Goal: Task Accomplishment & Management: Use online tool/utility

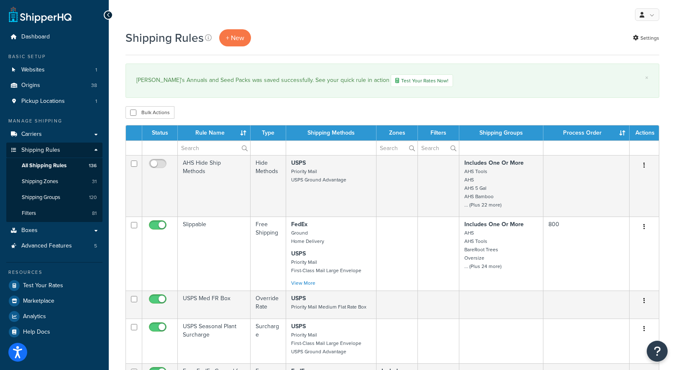
select select "1000"
click at [349, 31] on div "Shipping Rules + New Settings" at bounding box center [392, 37] width 534 height 17
click at [348, 26] on div "My Profile Billing Global Settings Contact Us Logout" at bounding box center [392, 14] width 567 height 29
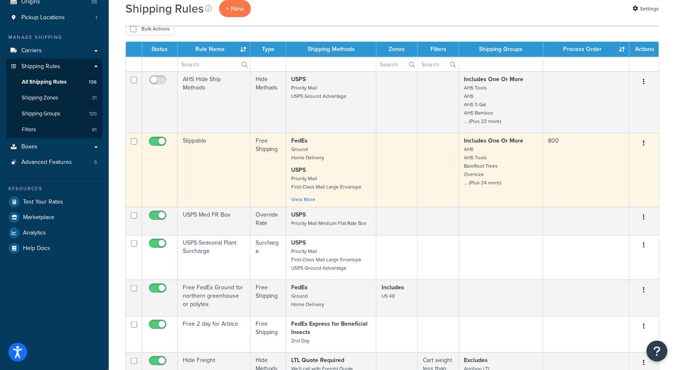
scroll to position [87, 0]
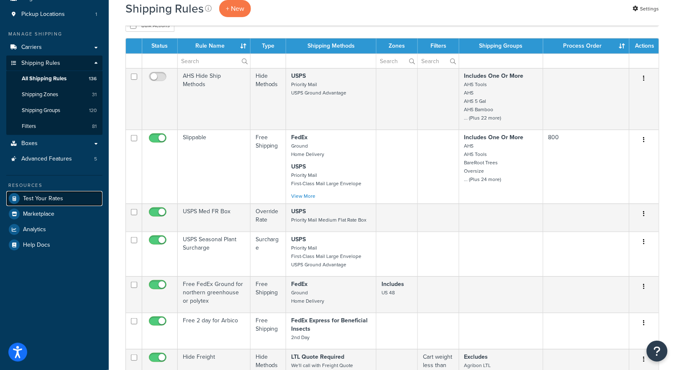
click at [54, 197] on span "Test Your Rates" at bounding box center [43, 198] width 40 height 7
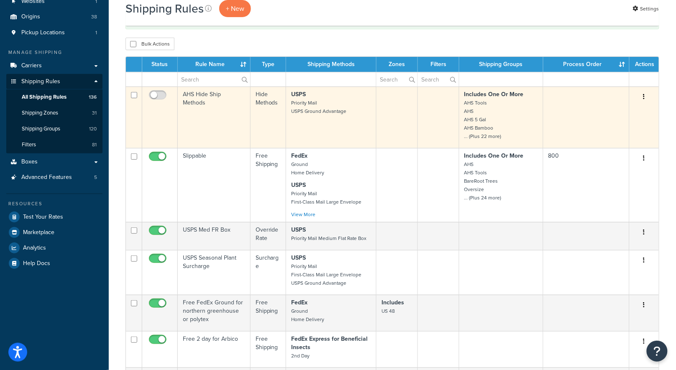
scroll to position [79, 0]
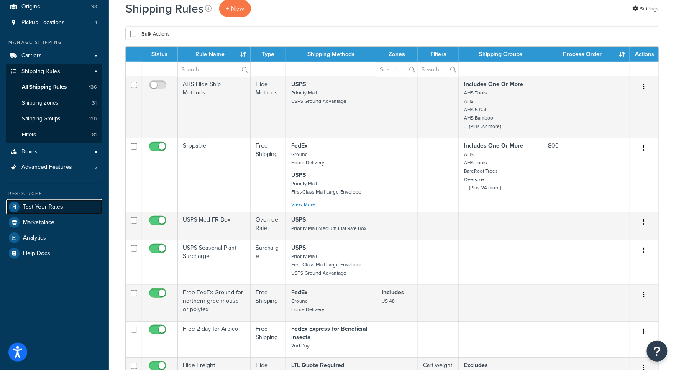
click at [53, 204] on span "Test Your Rates" at bounding box center [43, 207] width 40 height 7
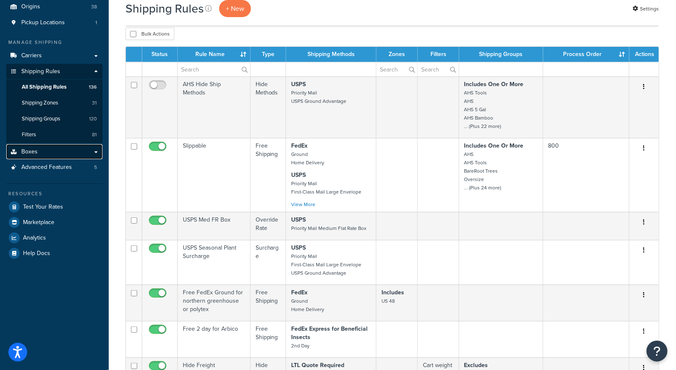
click at [43, 151] on link "Boxes" at bounding box center [54, 151] width 96 height 15
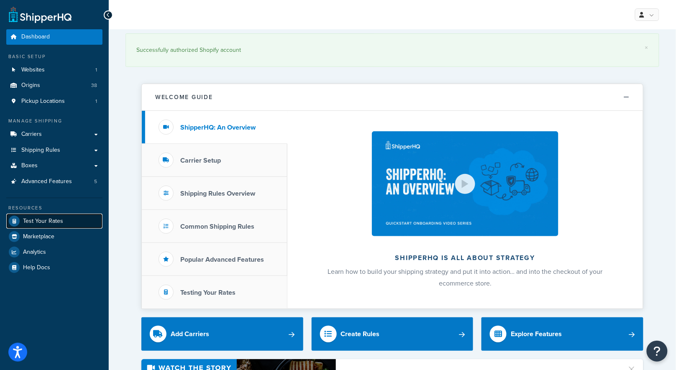
click at [42, 223] on span "Test Your Rates" at bounding box center [43, 221] width 40 height 7
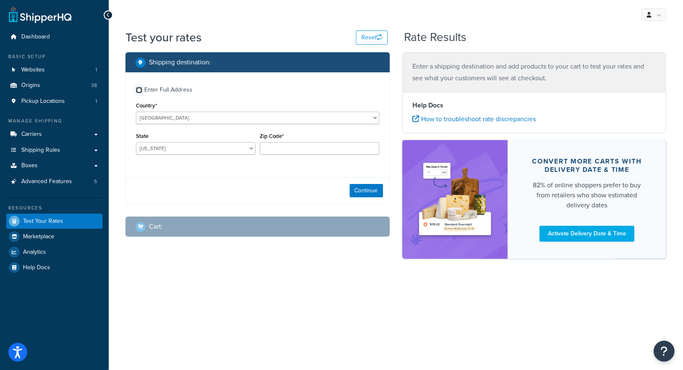
click at [138, 92] on input "Enter Full Address" at bounding box center [139, 90] width 6 height 6
checkbox input "true"
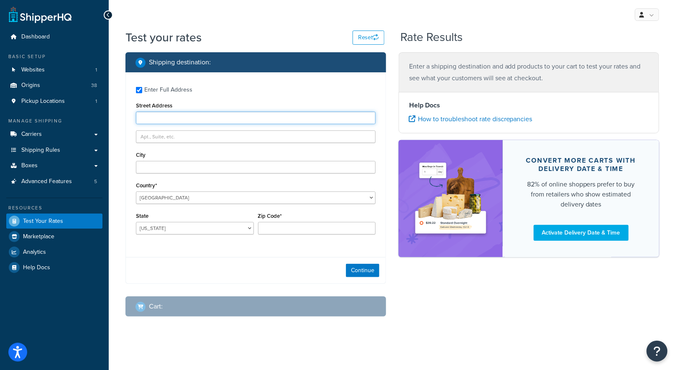
click at [192, 122] on input "Street Address" at bounding box center [256, 118] width 240 height 13
type input "8 Lafayette Lane"
type input "Coto de Caza"
select select "CA"
type input "92679"
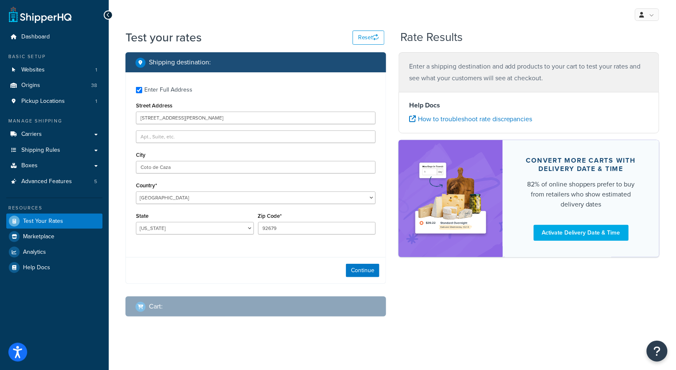
click at [297, 263] on div "Continue" at bounding box center [256, 270] width 260 height 26
click at [374, 270] on button "Continue" at bounding box center [362, 270] width 33 height 13
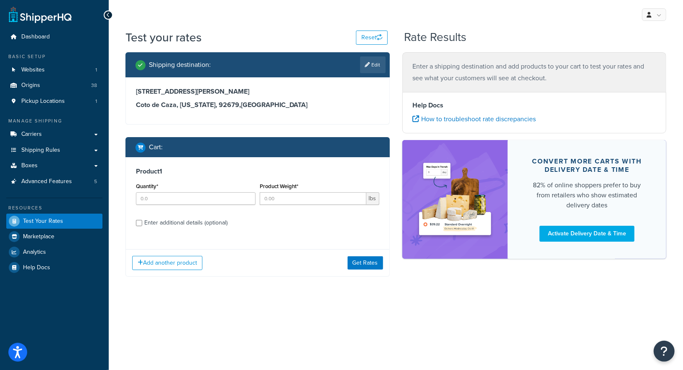
click at [211, 205] on div "Quantity*" at bounding box center [196, 196] width 124 height 31
click at [212, 202] on input "Quantity*" at bounding box center [196, 198] width 120 height 13
type input "3"
click at [283, 197] on input "Product Weight*" at bounding box center [313, 198] width 107 height 13
type input "1.05"
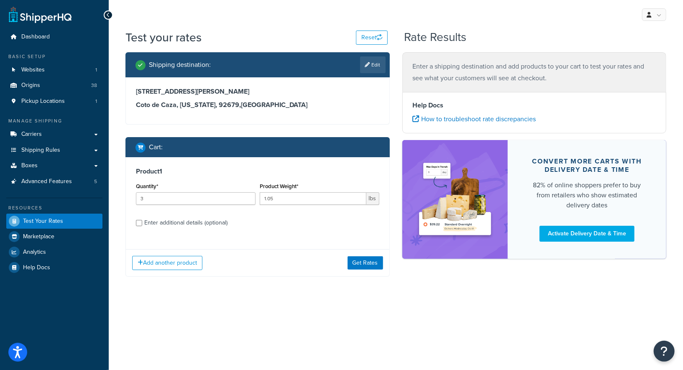
click at [143, 222] on div "Enter additional details (optional)" at bounding box center [257, 221] width 243 height 13
click at [239, 130] on div "Shipping destination : Edit 8 Lafayette Lane Coto de Caza, California, 92679 , …" at bounding box center [257, 170] width 277 height 237
drag, startPoint x: 142, startPoint y: 217, endPoint x: 140, endPoint y: 221, distance: 4.4
click at [142, 218] on div "Enter additional details (optional)" at bounding box center [257, 221] width 243 height 13
click at [140, 222] on input "Enter additional details (optional)" at bounding box center [139, 223] width 6 height 6
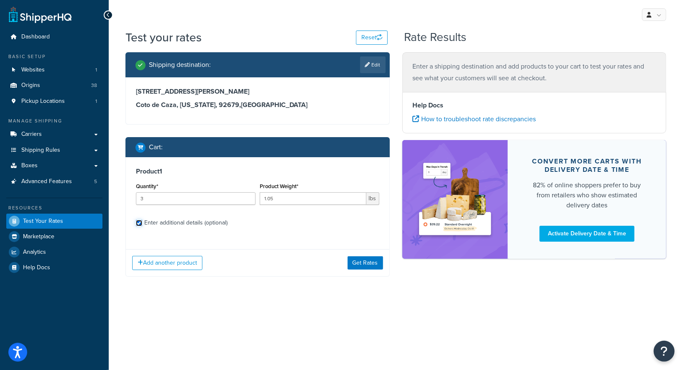
checkbox input "true"
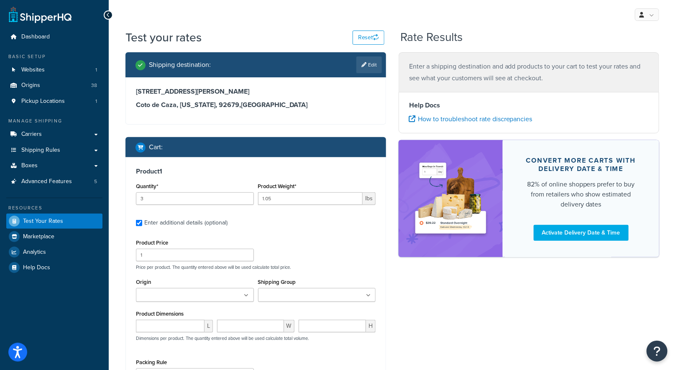
click at [112, 183] on div "Test your rates Reset Rate Results Shipping destination : Edit 8 Lafayette Lane…" at bounding box center [392, 262] width 567 height 466
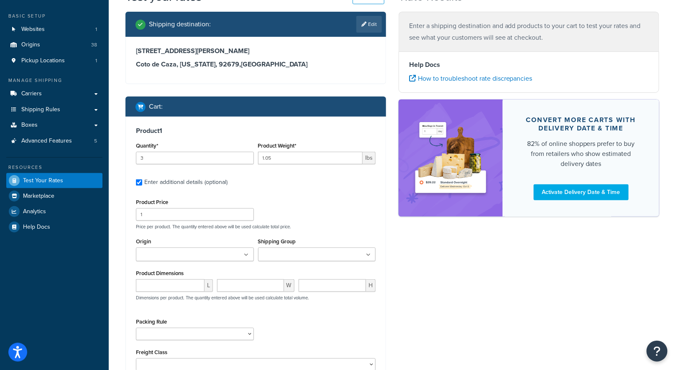
scroll to position [41, 0]
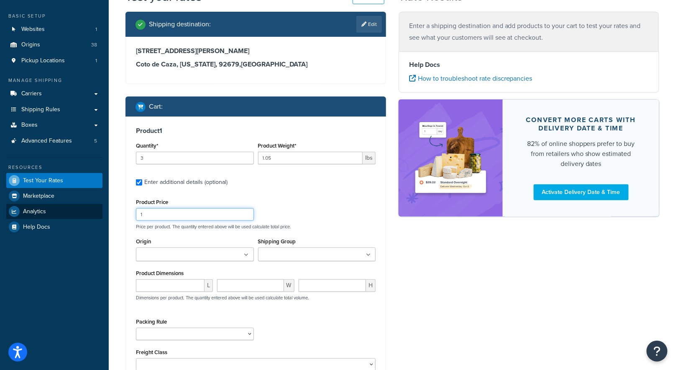
drag, startPoint x: 176, startPoint y: 216, endPoint x: 96, endPoint y: 216, distance: 79.9
click at [96, 216] on div "Dashboard Basic Setup Websites 1 Origins 38 Pickup Locations 1 Manage Shipping …" at bounding box center [338, 217] width 676 height 516
type input "10"
click at [171, 248] on ul at bounding box center [195, 255] width 118 height 14
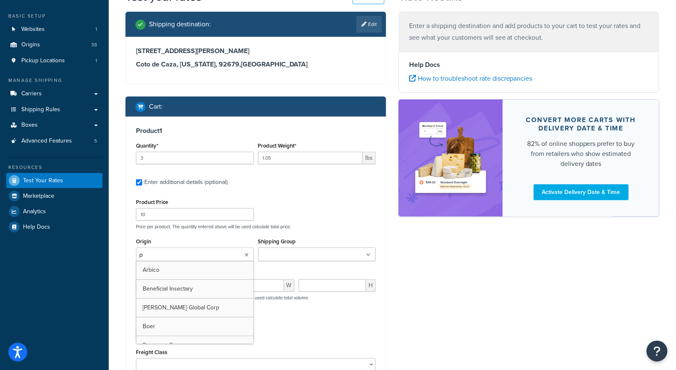
type input "pv"
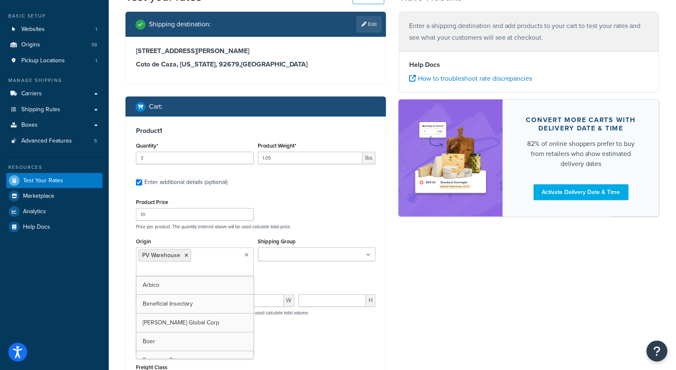
click at [306, 260] on ul at bounding box center [317, 255] width 118 height 14
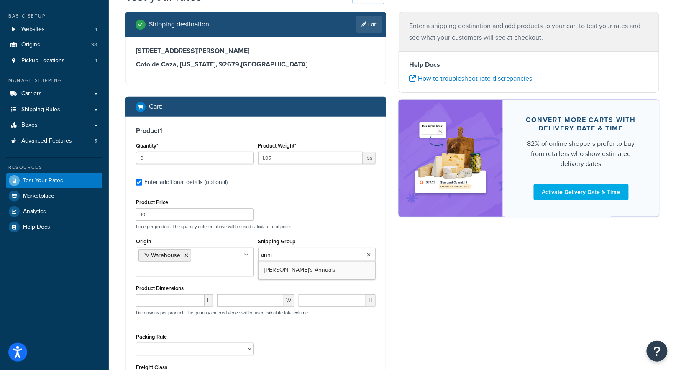
type input "annie"
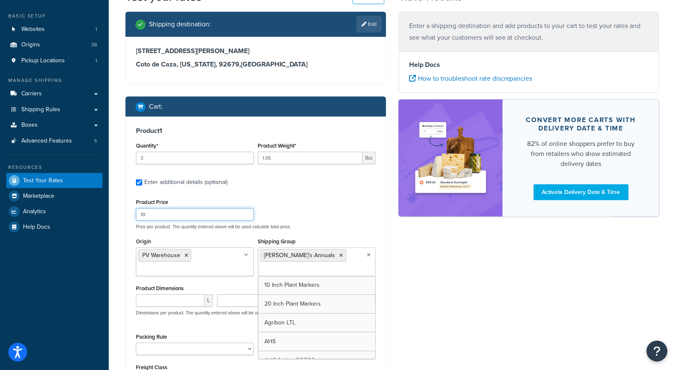
click at [330, 210] on div "Product Price 10 Price per product. The quantity entered above will be used cal…" at bounding box center [256, 213] width 244 height 33
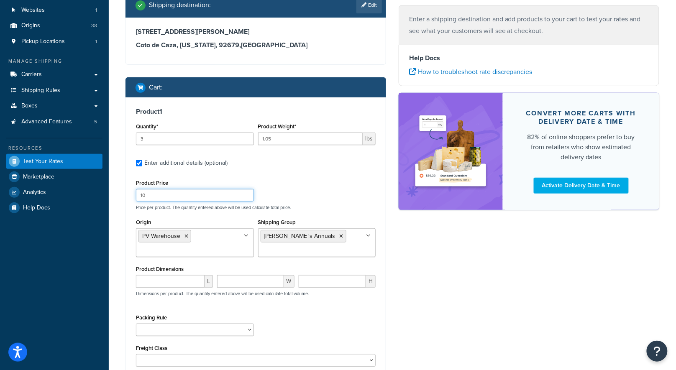
scroll to position [108, 0]
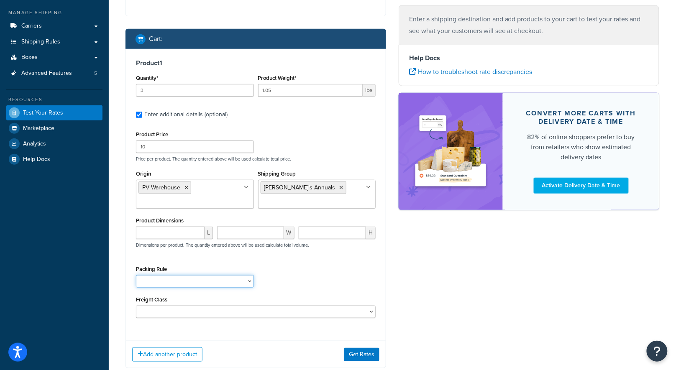
click at [191, 275] on select "1 Gallon 10 Inch Plant Markers 20 Inch Plant Markers AHS 4 claw GO500 AHS 5 Gal…" at bounding box center [195, 281] width 118 height 13
select select "84863"
click at [136, 275] on select "1 Gallon 10 Inch Plant Markers 20 Inch Plant Markers AHS 4 claw GO500 AHS 5 Gal…" at bounding box center [195, 281] width 118 height 13
click at [383, 271] on div "Product 1 Quantity* 3 Product Weight* 1.05 lbs Enter additional details (option…" at bounding box center [256, 192] width 260 height 286
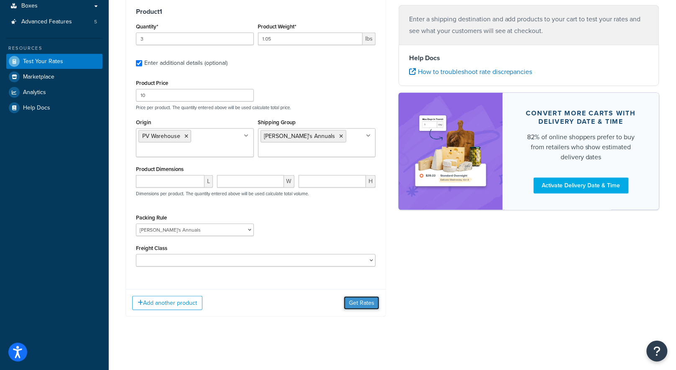
click at [361, 304] on button "Get Rates" at bounding box center [362, 302] width 36 height 13
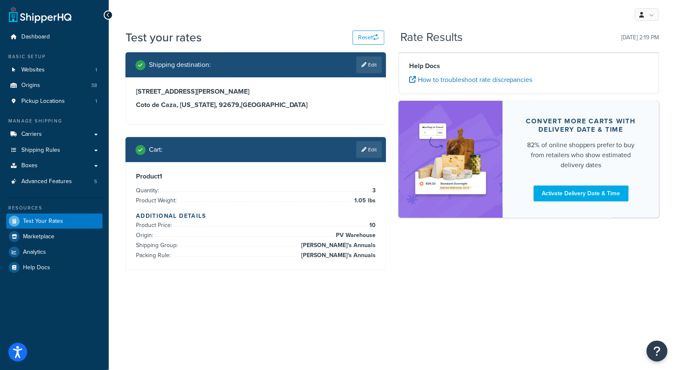
scroll to position [0, 0]
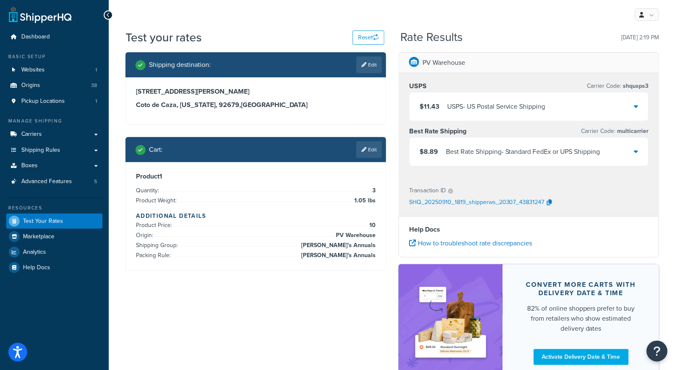
click at [558, 149] on div "Best Rate Shipping - Standard FedEx or UPS Shipping" at bounding box center [523, 152] width 154 height 12
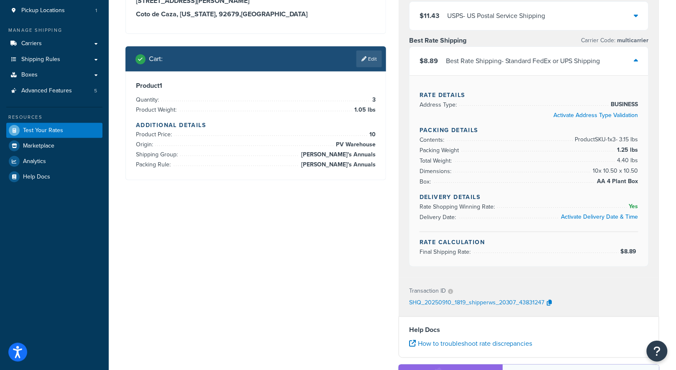
scroll to position [171, 0]
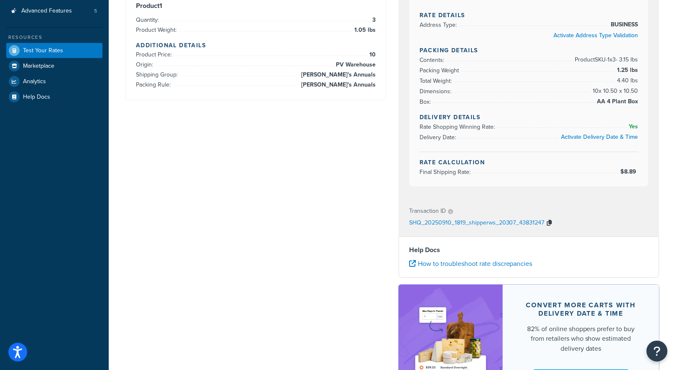
click at [548, 220] on icon "button" at bounding box center [549, 223] width 5 height 6
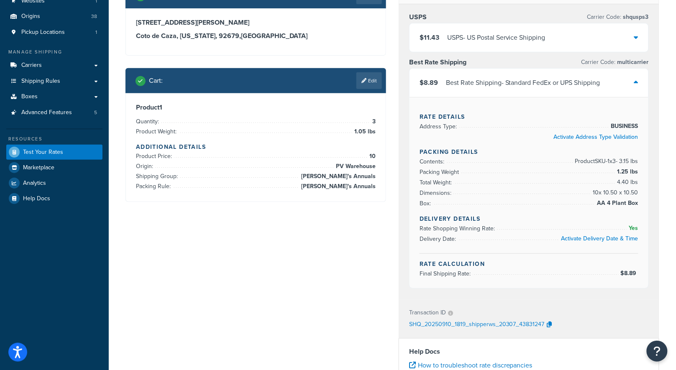
scroll to position [67, 0]
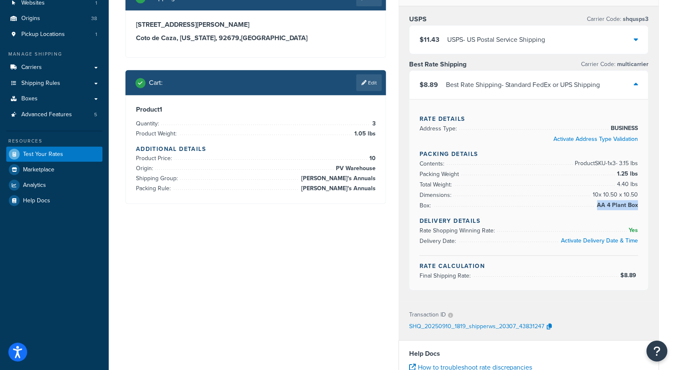
drag, startPoint x: 599, startPoint y: 203, endPoint x: 639, endPoint y: 203, distance: 39.7
click at [639, 202] on div "Rate Details Address Type: BUSINESS Activate Address Type Validation Packing De…" at bounding box center [528, 194] width 239 height 191
copy span
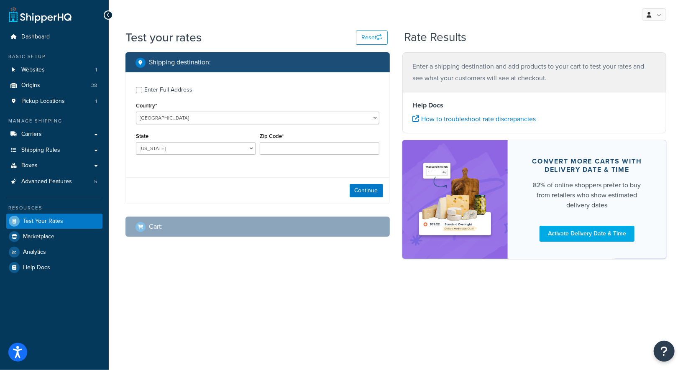
click at [157, 91] on div "Enter Full Address" at bounding box center [168, 90] width 48 height 12
click at [142, 91] on input "Enter Full Address" at bounding box center [139, 90] width 6 height 6
checkbox input "true"
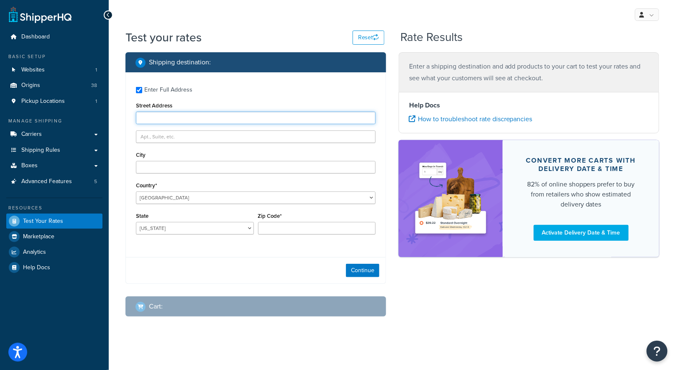
click at [181, 122] on input "Street Address" at bounding box center [256, 118] width 240 height 13
type input "8 Lafayette Lane"
type input "Coto de Caza"
select select "CA"
type input "92679"
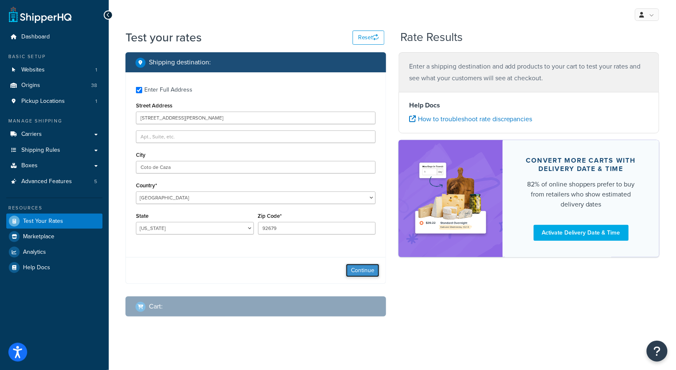
click at [367, 268] on button "Continue" at bounding box center [362, 270] width 33 height 13
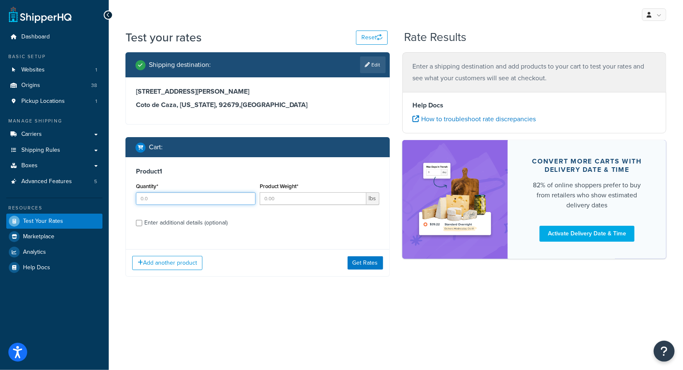
click at [192, 202] on input "Quantity*" at bounding box center [196, 198] width 120 height 13
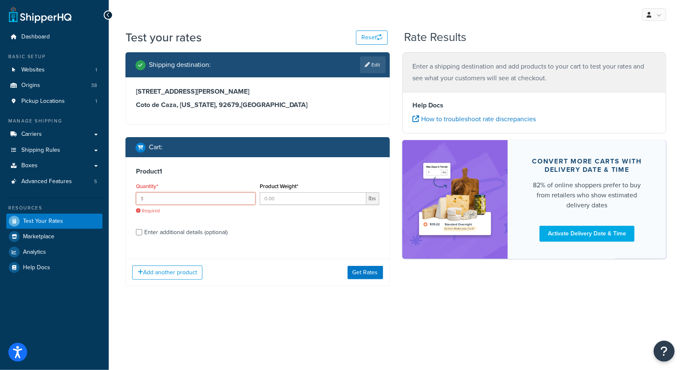
type input "3"
click at [294, 200] on input "Product Weight*" at bounding box center [313, 198] width 107 height 13
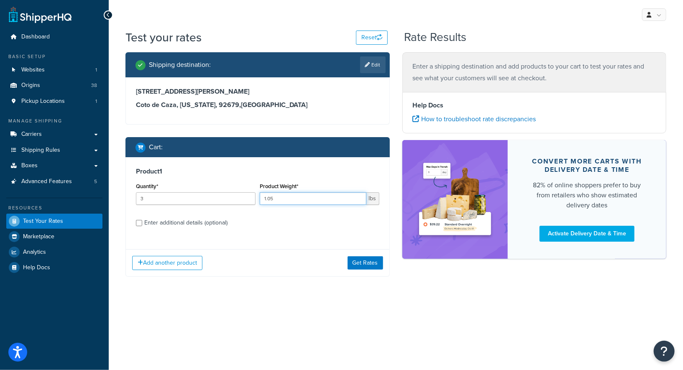
type input "1.05"
click at [163, 229] on div "Product 1 Quantity* 3 Product Weight* 1.05 lbs Enter additional details (option…" at bounding box center [257, 200] width 263 height 86
click at [166, 225] on div "Enter additional details (optional)" at bounding box center [185, 223] width 83 height 12
click at [142, 225] on input "Enter additional details (optional)" at bounding box center [139, 223] width 6 height 6
checkbox input "true"
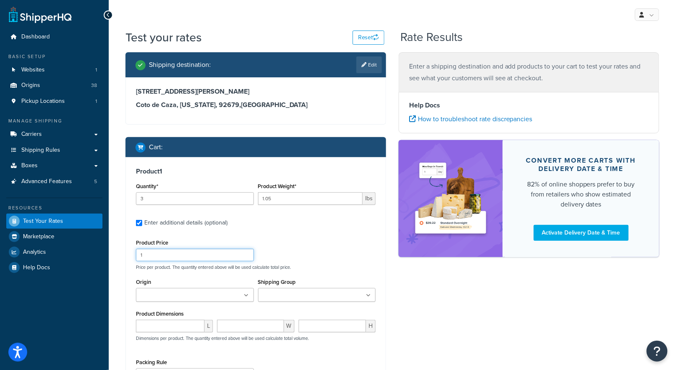
drag, startPoint x: 220, startPoint y: 256, endPoint x: 116, endPoint y: 239, distance: 105.1
click at [117, 239] on div "Test your rates Reset Rate Results Shipping destination : Edit 8 Lafayette Lane…" at bounding box center [392, 262] width 567 height 466
type input "10"
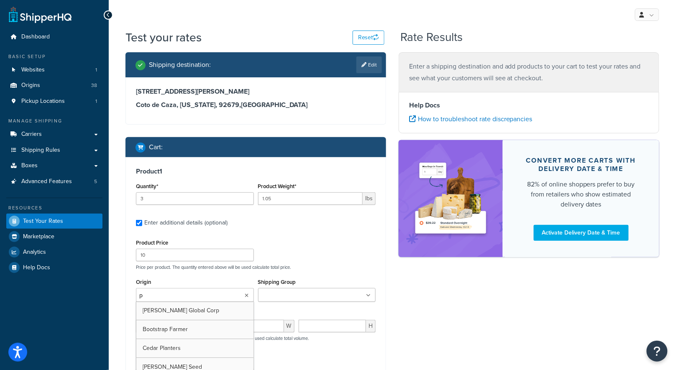
type input "pv"
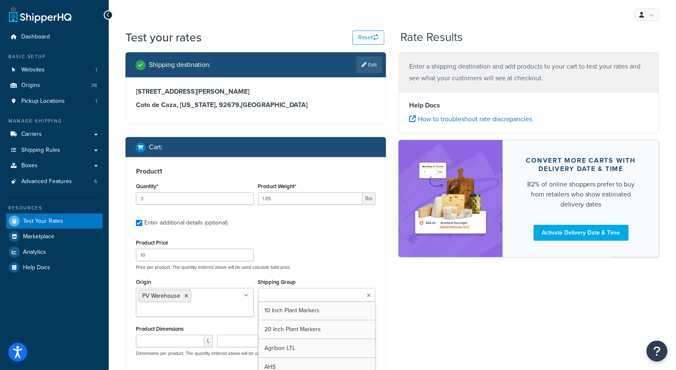
click at [289, 292] on input "Shipping Group" at bounding box center [298, 295] width 74 height 9
type input "annie"
click at [304, 248] on div "Product Price 10 Price per product. The quantity entered above will be used cal…" at bounding box center [256, 253] width 244 height 33
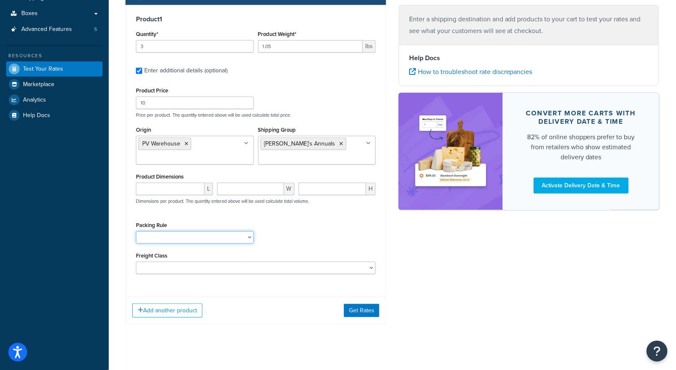
click at [224, 241] on select "1 Gallon 10 Inch Plant Markers 20 Inch Plant Markers AHS 4 claw GO500 AHS 5 Gal…" at bounding box center [195, 237] width 118 height 13
select select "84863"
click at [136, 231] on select "1 Gallon 10 Inch Plant Markers 20 Inch Plant Markers AHS 4 claw GO500 AHS 5 Gal…" at bounding box center [195, 237] width 118 height 13
click at [363, 309] on button "Get Rates" at bounding box center [362, 310] width 36 height 13
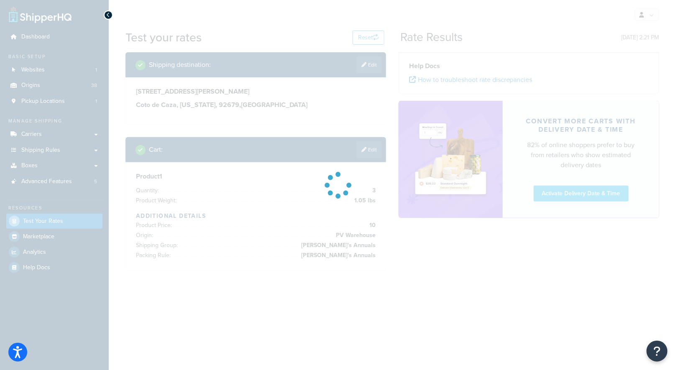
scroll to position [0, 0]
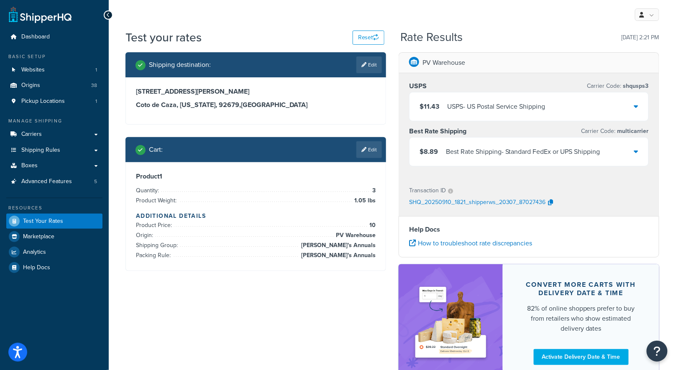
click at [294, 111] on div "8 Lafayette Lane Coto de Caza, California, 92679 , United States" at bounding box center [256, 100] width 260 height 47
click at [371, 156] on link "Edit" at bounding box center [369, 149] width 26 height 17
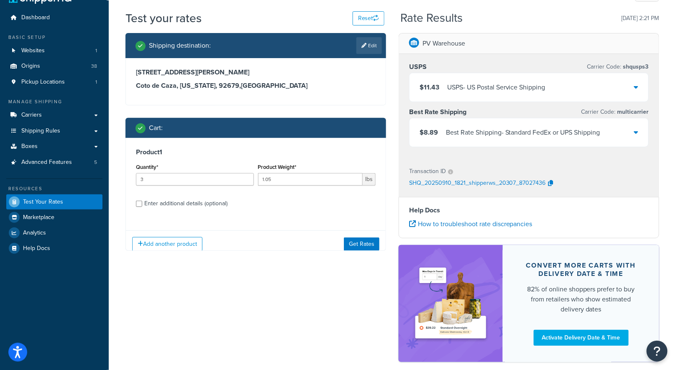
scroll to position [60, 0]
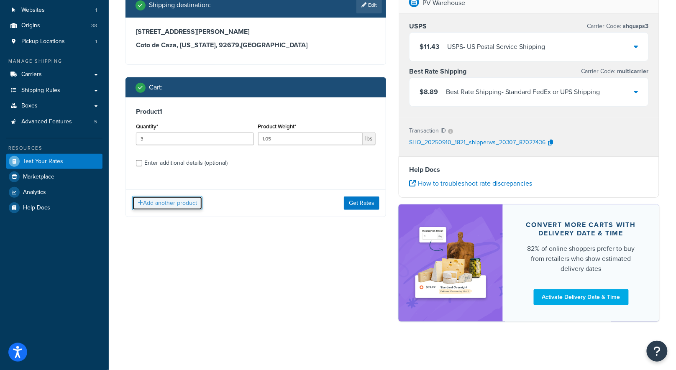
click at [174, 203] on button "Add another product" at bounding box center [167, 203] width 70 height 14
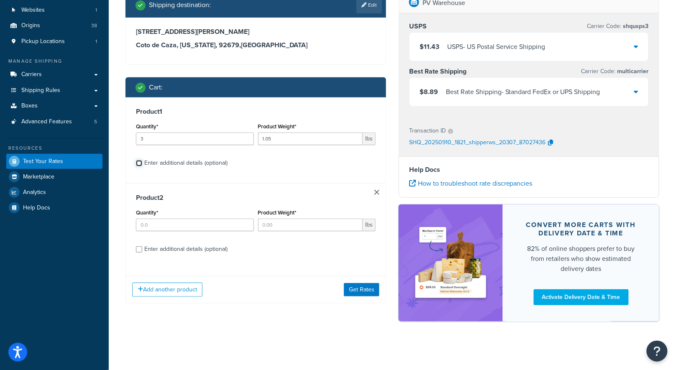
click at [140, 163] on input "Enter additional details (optional)" at bounding box center [139, 163] width 6 height 6
checkbox input "true"
select select "84863"
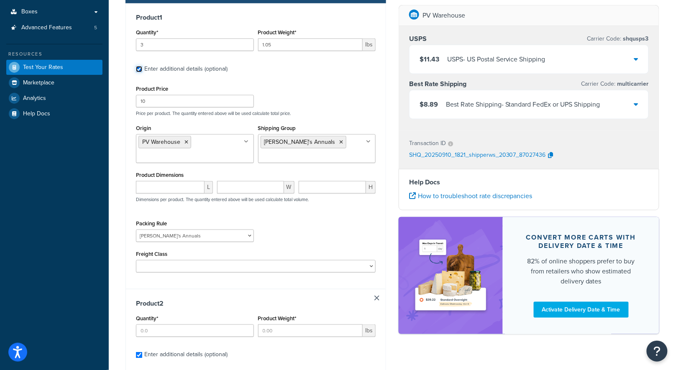
scroll to position [239, 0]
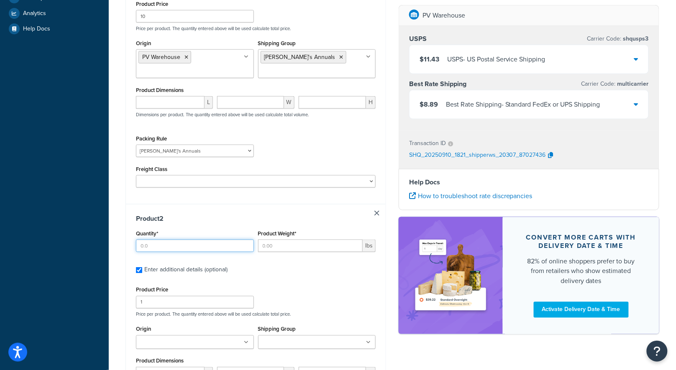
click at [171, 242] on input "Quantity*" at bounding box center [195, 246] width 118 height 13
type input "10"
click at [289, 247] on input "Product Weight*" at bounding box center [310, 246] width 105 height 13
type input ".025"
drag, startPoint x: 178, startPoint y: 301, endPoint x: 120, endPoint y: 301, distance: 58.5
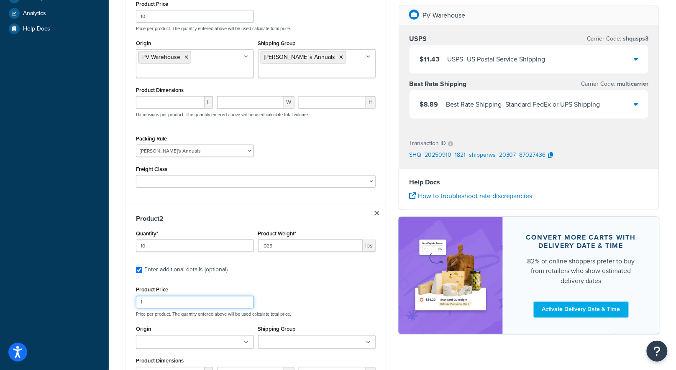
click at [120, 301] on div "Shipping destination : Edit 8 Lafayette Lane Coto de Caza, California, 92679 , …" at bounding box center [255, 168] width 273 height 708
type input "3"
type input "4"
click at [330, 277] on div "Product 2 Quantity* 10 Product Weight* .025 lbs Enter additional details (optio…" at bounding box center [256, 339] width 260 height 271
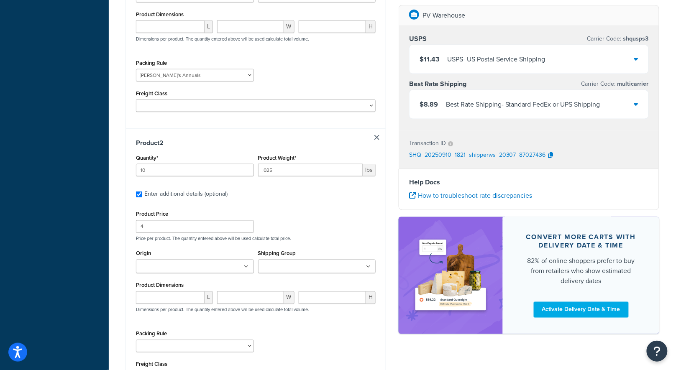
click at [180, 265] on input "Origin" at bounding box center [175, 267] width 74 height 9
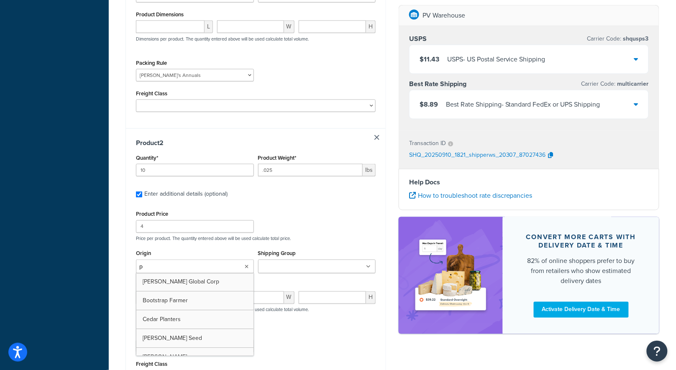
type input "pv"
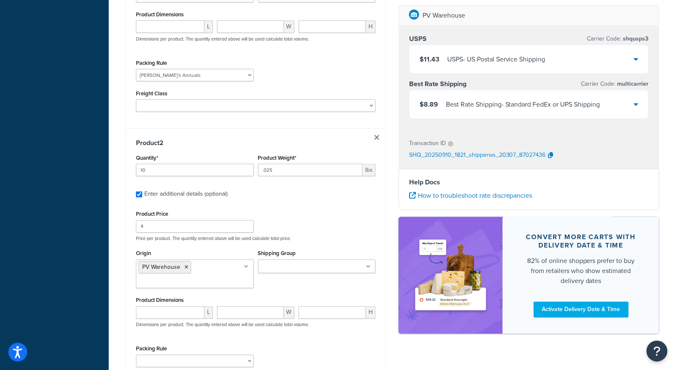
click at [298, 231] on div "Product Price 4 Price per product. The quantity entered above will be used calc…" at bounding box center [256, 225] width 244 height 33
click at [304, 261] on ul at bounding box center [317, 267] width 118 height 14
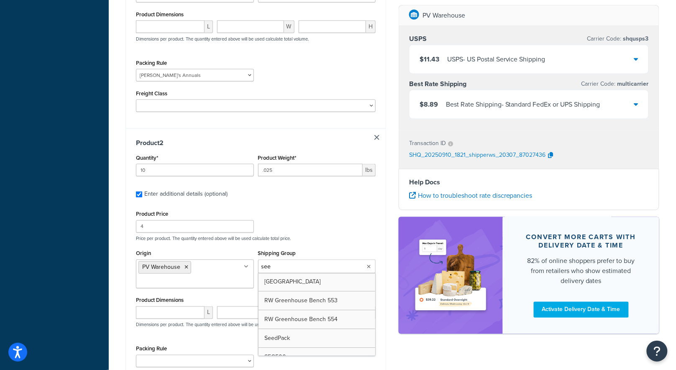
type input "seed"
click at [331, 218] on div "Product Price 4 Price per product. The quantity entered above will be used calc…" at bounding box center [256, 225] width 244 height 33
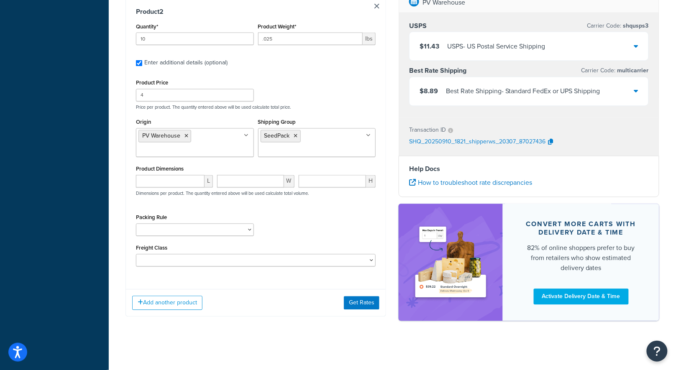
scroll to position [446, 0]
click at [203, 228] on select "1 Gallon 10 Inch Plant Markers 20 Inch Plant Markers AHS 4 claw GO500 AHS 5 Gal…" at bounding box center [195, 230] width 118 height 13
select select "23050"
click at [136, 224] on select "1 Gallon 10 Inch Plant Markers 20 Inch Plant Markers AHS 4 claw GO500 AHS 5 Gal…" at bounding box center [195, 230] width 118 height 13
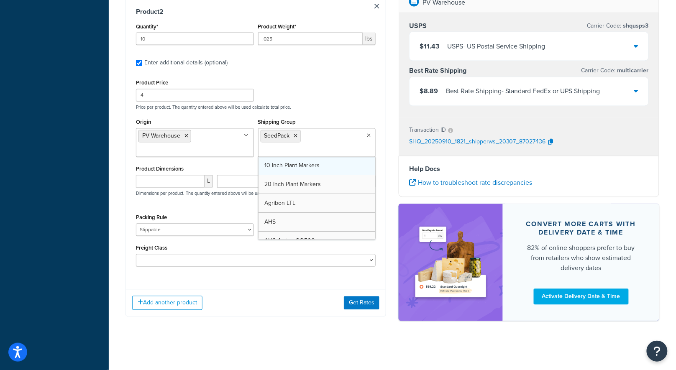
click at [318, 132] on ul "SeedPack" at bounding box center [317, 142] width 118 height 29
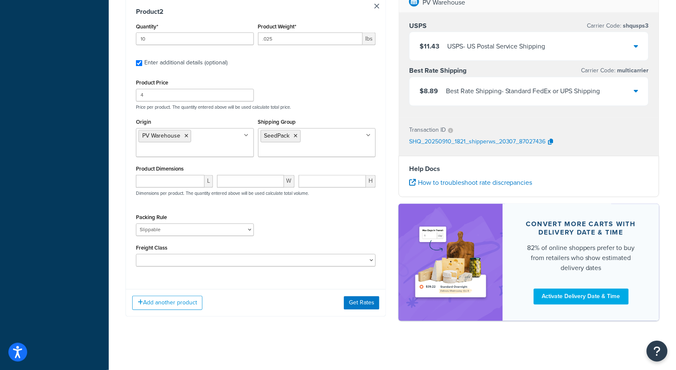
click at [337, 86] on div "Product Price 4 Price per product. The quantity entered above will be used calc…" at bounding box center [256, 93] width 244 height 33
click at [158, 180] on input "number" at bounding box center [170, 181] width 69 height 13
type input "5"
click at [248, 184] on input "number" at bounding box center [250, 181] width 66 height 13
type input "2.625"
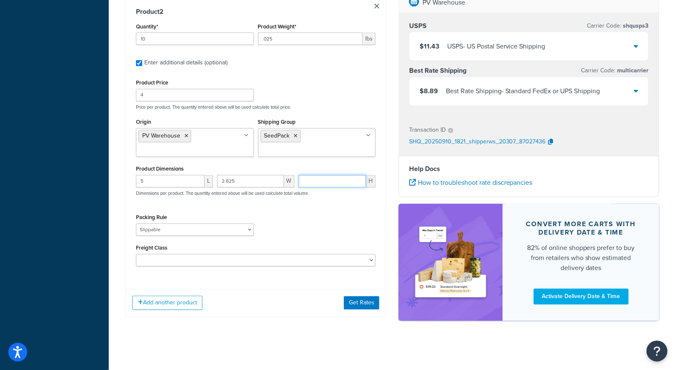
click at [332, 181] on input "number" at bounding box center [332, 181] width 67 height 13
type input ".1"
click at [348, 220] on div "Packing Rule 1 Gallon 10 Inch Plant Markers 20 Inch Plant Markers AHS 4 claw GO…" at bounding box center [256, 227] width 244 height 31
click at [358, 301] on button "Get Rates" at bounding box center [362, 302] width 36 height 13
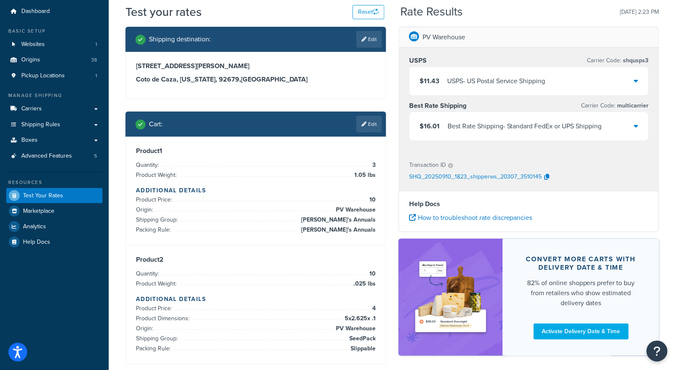
scroll to position [0, 0]
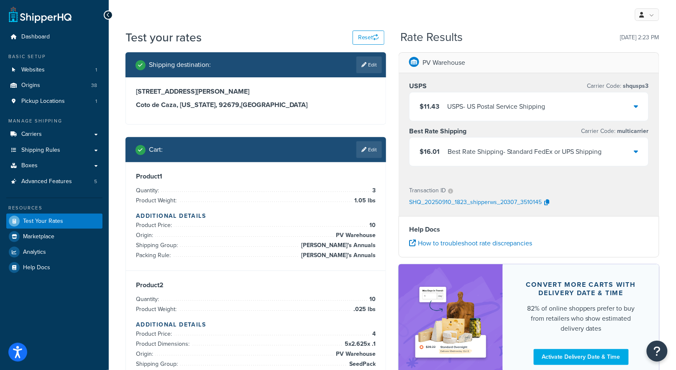
click at [529, 151] on div "Best Rate Shipping - Standard FedEx or UPS Shipping" at bounding box center [524, 152] width 154 height 12
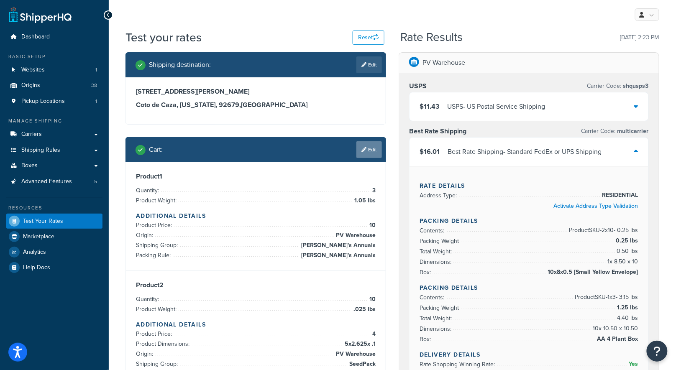
click at [370, 154] on link "Edit" at bounding box center [369, 149] width 26 height 17
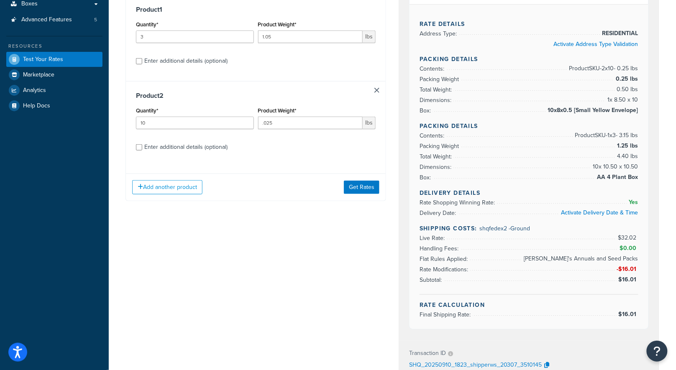
scroll to position [225, 0]
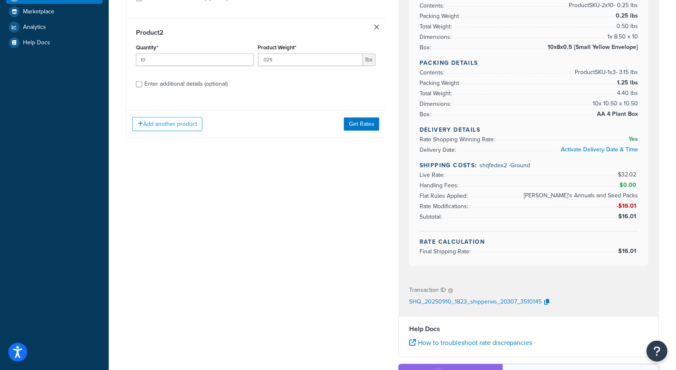
click at [209, 82] on div "Enter additional details (optional)" at bounding box center [185, 84] width 83 height 12
click at [142, 82] on input "Enter additional details (optional)" at bounding box center [139, 84] width 6 height 6
checkbox input "true"
select select "84863"
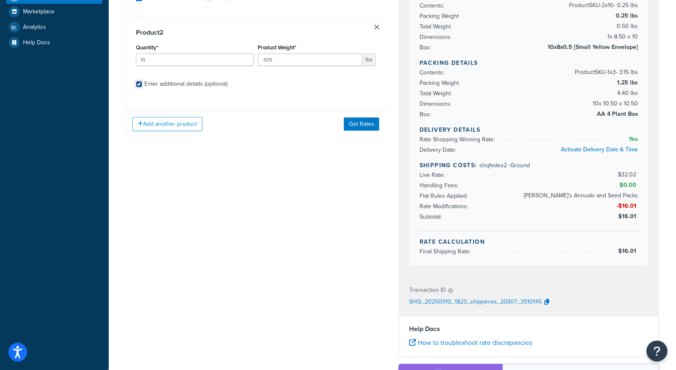
select select "23050"
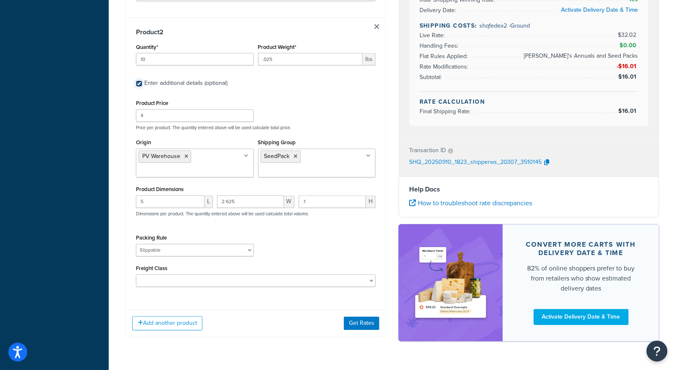
scroll to position [446, 0]
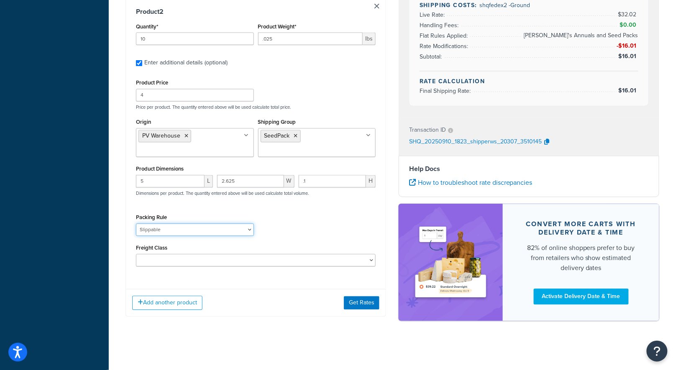
click at [203, 228] on select "1 Gallon 10 Inch Plant Markers 20 Inch Plant Markers AHS 4 claw GO500 AHS 5 Gal…" at bounding box center [195, 230] width 118 height 13
select select
click at [136, 224] on select "1 Gallon 10 Inch Plant Markers 20 Inch Plant Markers AHS 4 claw GO500 AHS 5 Gal…" at bounding box center [195, 230] width 118 height 13
click at [363, 303] on button "Get Rates" at bounding box center [362, 302] width 36 height 13
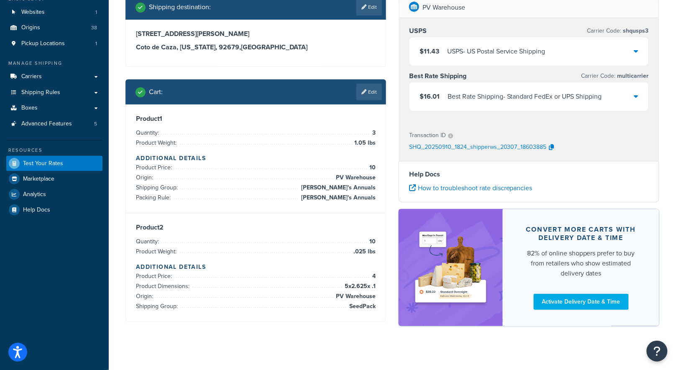
scroll to position [49, 0]
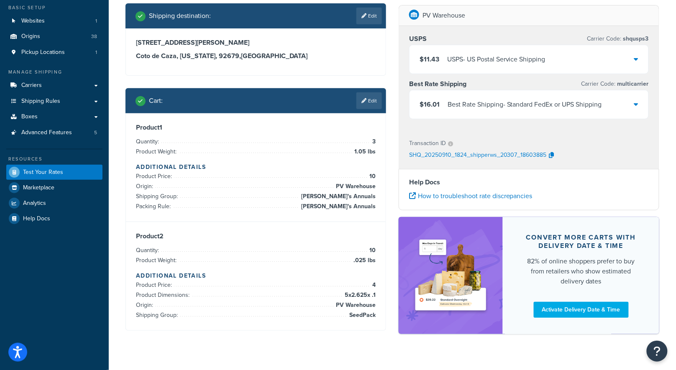
click at [544, 110] on div "$16.01 Best Rate Shipping - Standard FedEx or UPS Shipping" at bounding box center [528, 104] width 239 height 28
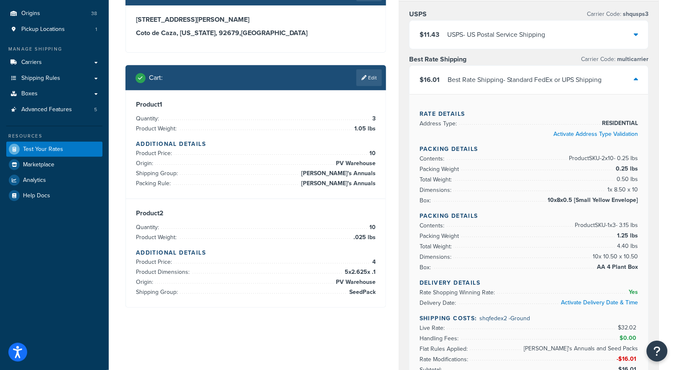
scroll to position [76, 0]
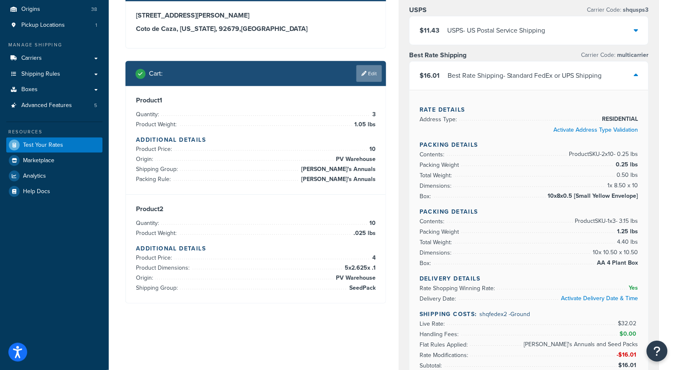
click at [371, 76] on link "Edit" at bounding box center [369, 73] width 26 height 17
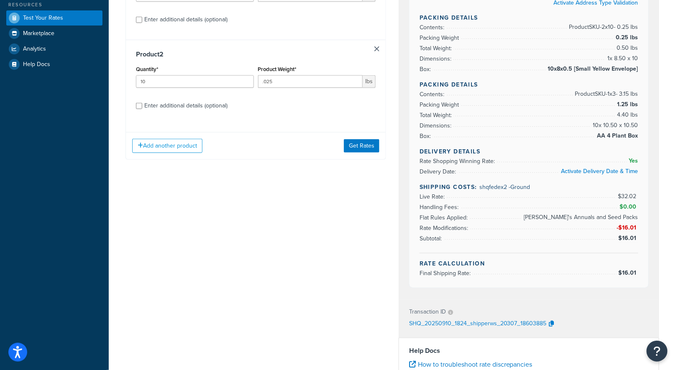
scroll to position [212, 0]
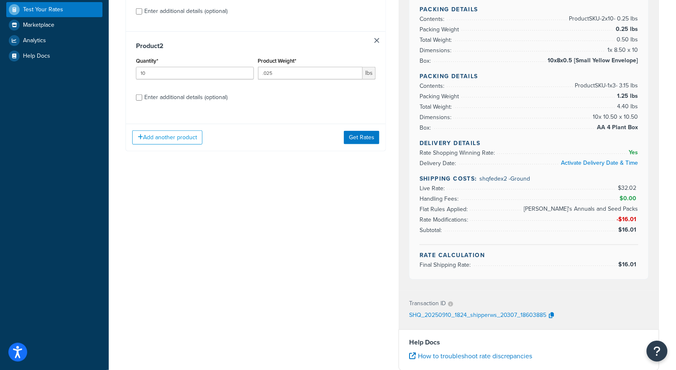
click at [138, 93] on div "Enter additional details (optional)" at bounding box center [256, 96] width 240 height 13
click at [140, 96] on input "Enter additional details (optional)" at bounding box center [139, 98] width 6 height 6
checkbox input "true"
select select "84863"
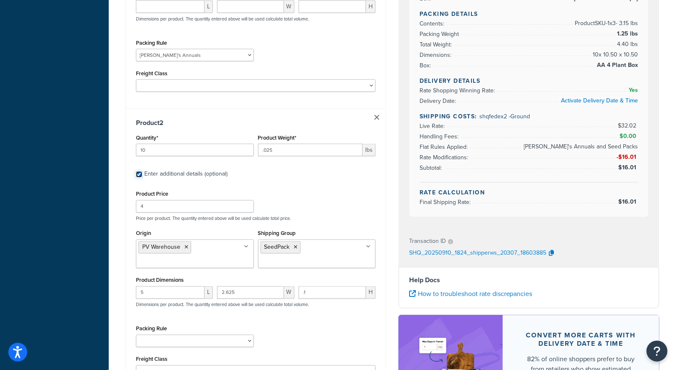
scroll to position [347, 0]
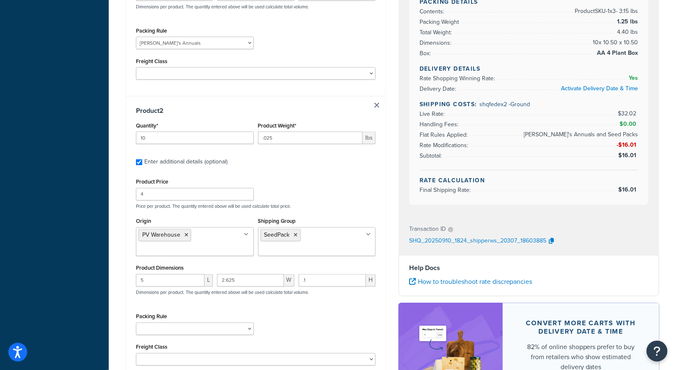
click at [356, 227] on ul "SeedPack" at bounding box center [317, 241] width 118 height 29
type input "slipp"
click at [357, 189] on div "Product Price 4 Price per product. The quantity entered above will be used calc…" at bounding box center [256, 192] width 244 height 33
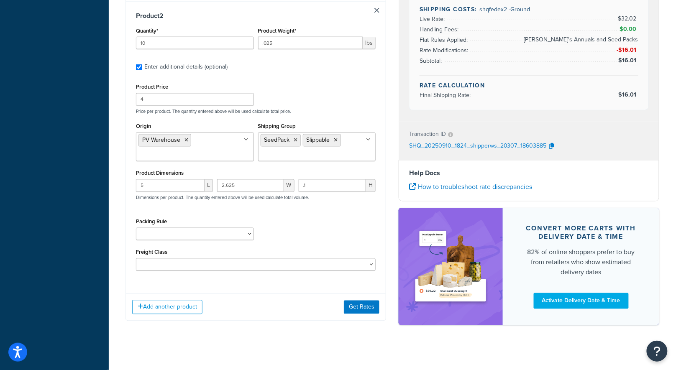
scroll to position [446, 0]
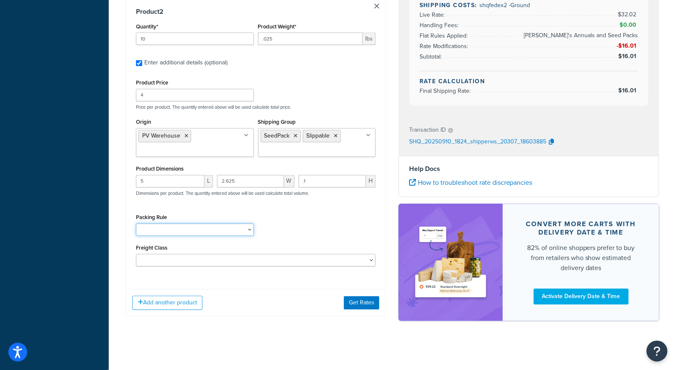
click at [204, 229] on select "1 Gallon 10 Inch Plant Markers 20 Inch Plant Markers AHS 4 claw GO500 AHS 5 Gal…" at bounding box center [195, 230] width 118 height 13
select select "23050"
click at [136, 224] on select "1 Gallon 10 Inch Plant Markers 20 Inch Plant Markers AHS 4 claw GO500 AHS 5 Gal…" at bounding box center [195, 230] width 118 height 13
click at [366, 307] on button "Get Rates" at bounding box center [362, 302] width 36 height 13
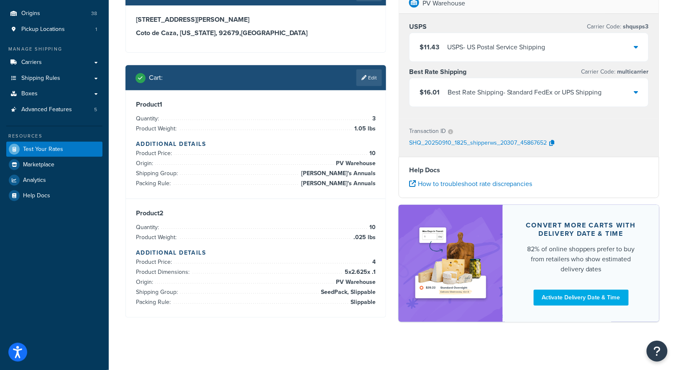
scroll to position [14, 0]
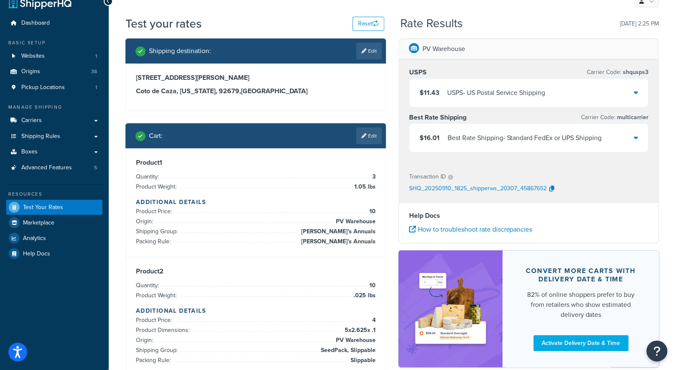
click at [485, 140] on div "Best Rate Shipping - Standard FedEx or UPS Shipping" at bounding box center [524, 138] width 154 height 12
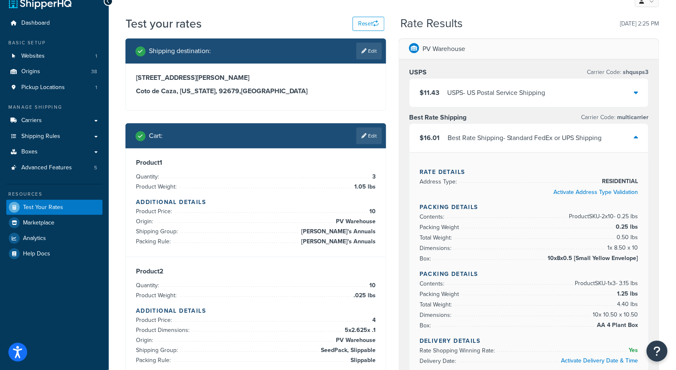
click at [388, 258] on div "Shipping destination : Edit 8 Lafayette Lane Coto de Caza, California, 92679 , …" at bounding box center [255, 213] width 273 height 350
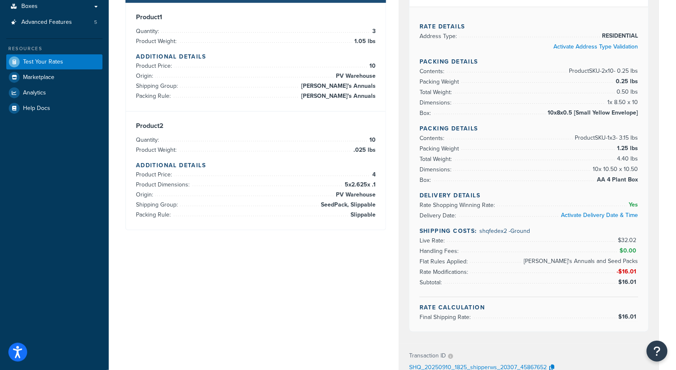
scroll to position [161, 0]
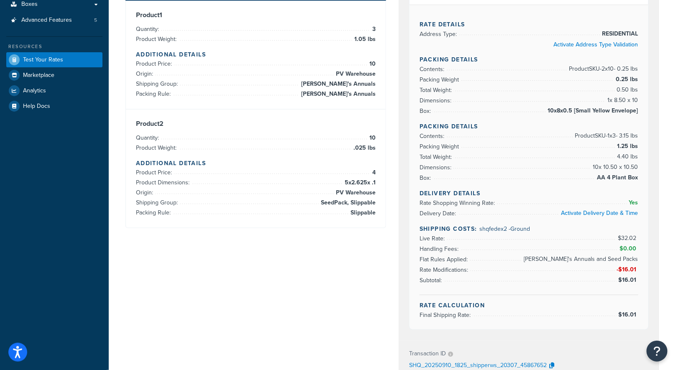
click at [350, 138] on li "Quantity: 10" at bounding box center [256, 138] width 240 height 10
click at [332, 277] on div "Shipping destination : Edit 8 Lafayette Lane Coto de Caza, California, 92679 , …" at bounding box center [392, 222] width 546 height 662
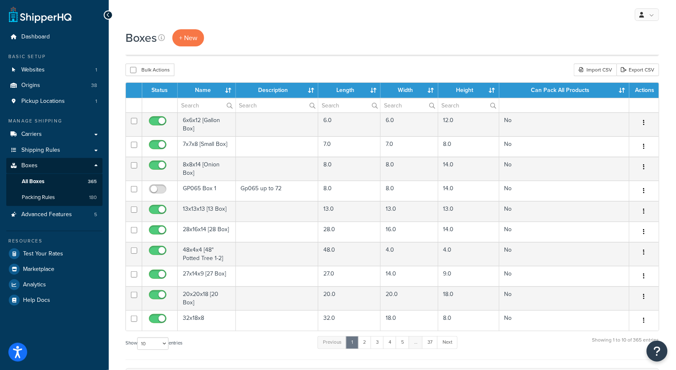
scroll to position [165, 0]
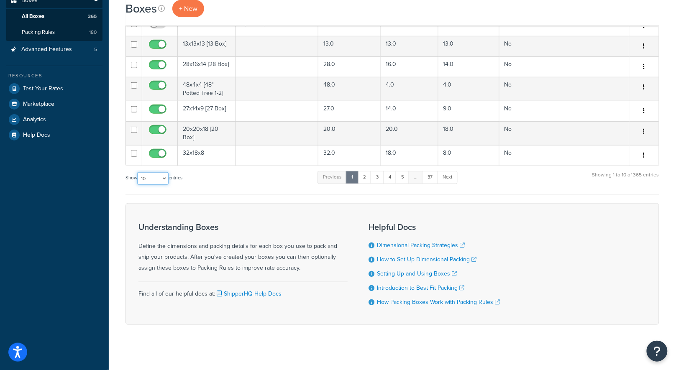
click at [149, 172] on select "10 15 25 50 100 1000" at bounding box center [152, 178] width 31 height 13
select select "1000"
click at [138, 172] on select "10 15 25 50 100 1000" at bounding box center [152, 178] width 31 height 13
